Goal: Find specific page/section: Locate a particular part of the current website

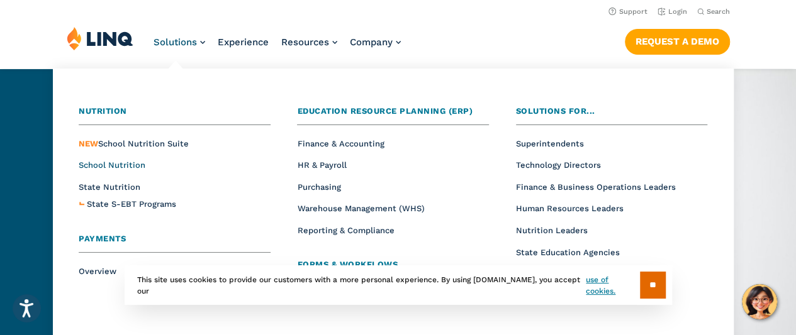
click at [106, 168] on span "School Nutrition" at bounding box center [112, 164] width 67 height 9
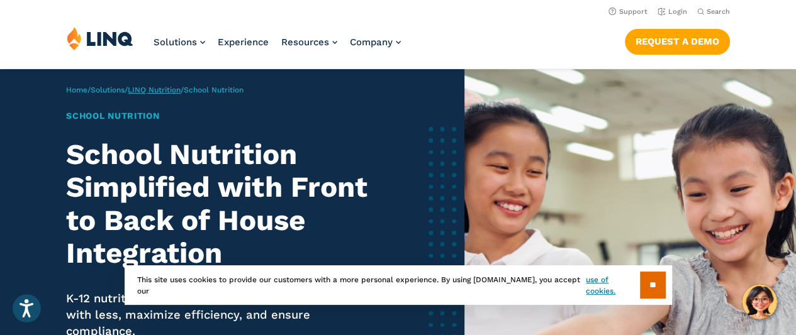
click at [161, 86] on link "LINQ Nutrition" at bounding box center [154, 90] width 53 height 9
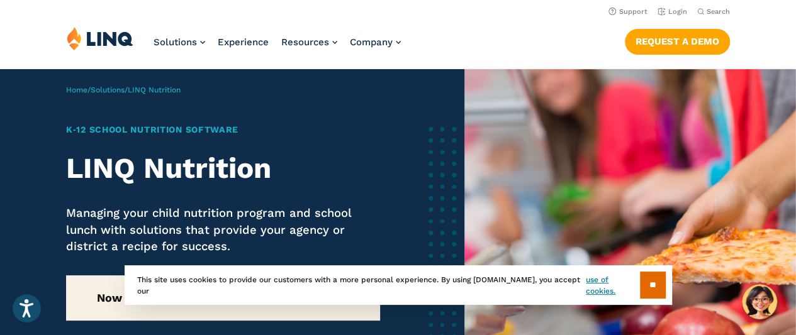
click at [158, 89] on span "LINQ Nutrition" at bounding box center [154, 90] width 53 height 9
click at [647, 284] on input "**" at bounding box center [653, 285] width 26 height 27
